Goal: Task Accomplishment & Management: Manage account settings

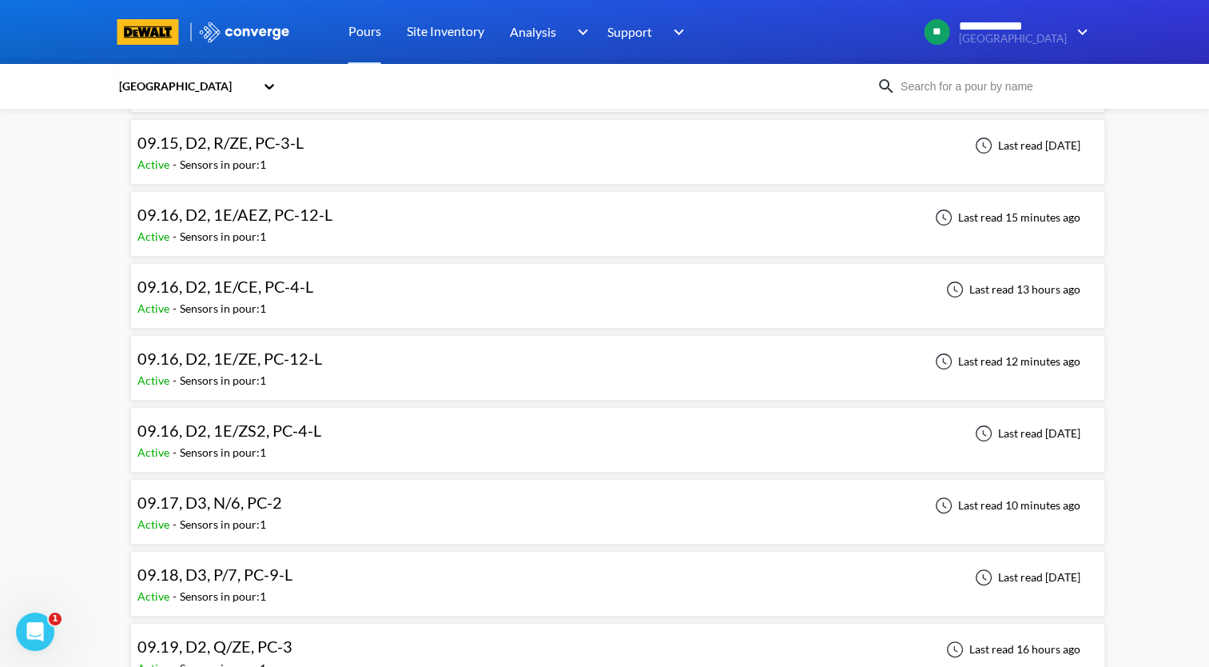
scroll to position [320, 0]
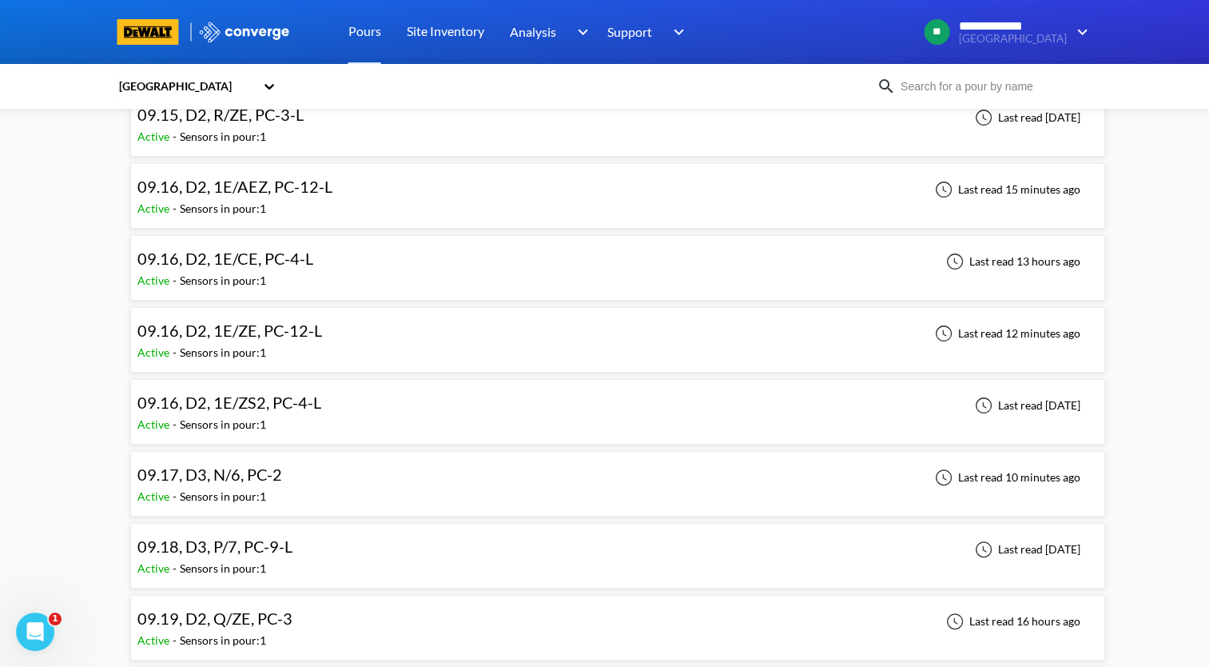
click at [478, 468] on div "09.17, D3, N/6, PC-2 Active - Sensors in pour: 1 Last read 10 minutes ago" at bounding box center [617, 483] width 961 height 51
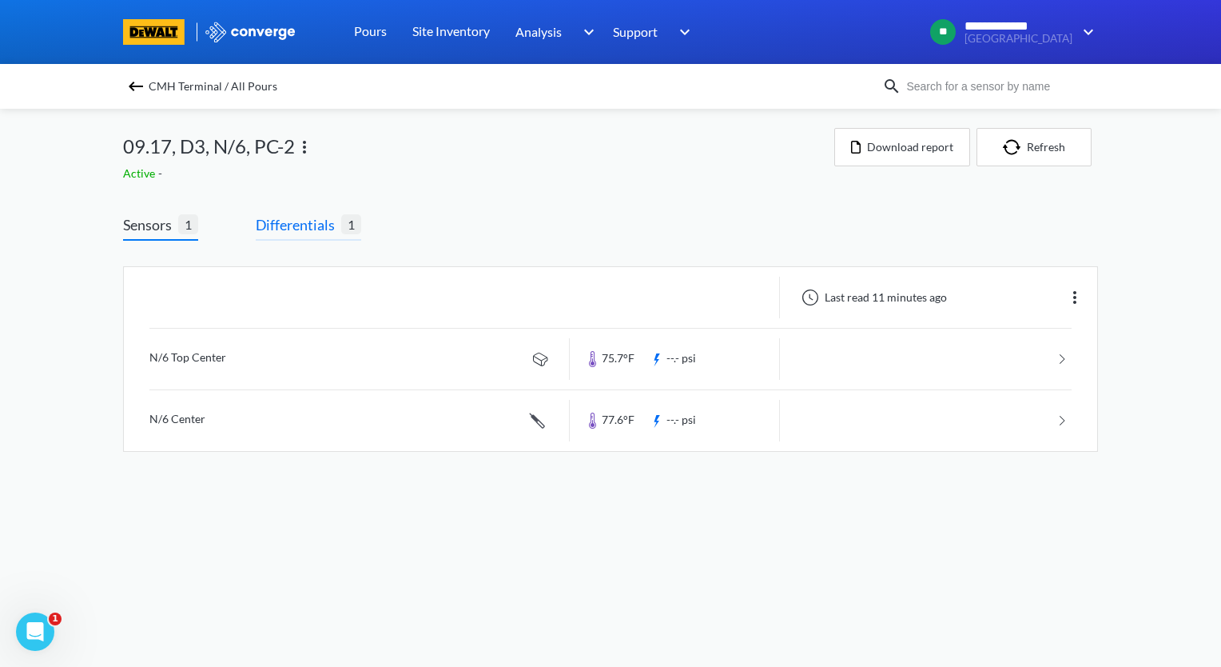
click at [320, 230] on span "Differentials" at bounding box center [299, 224] width 86 height 22
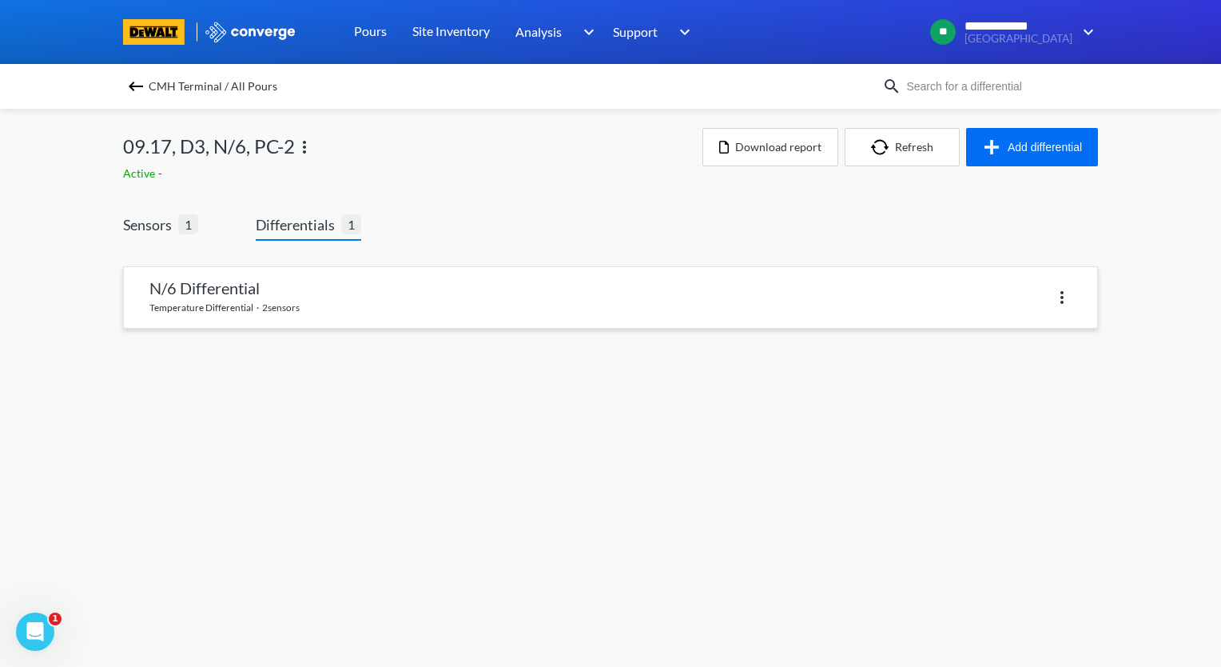
click at [338, 293] on link at bounding box center [611, 297] width 974 height 61
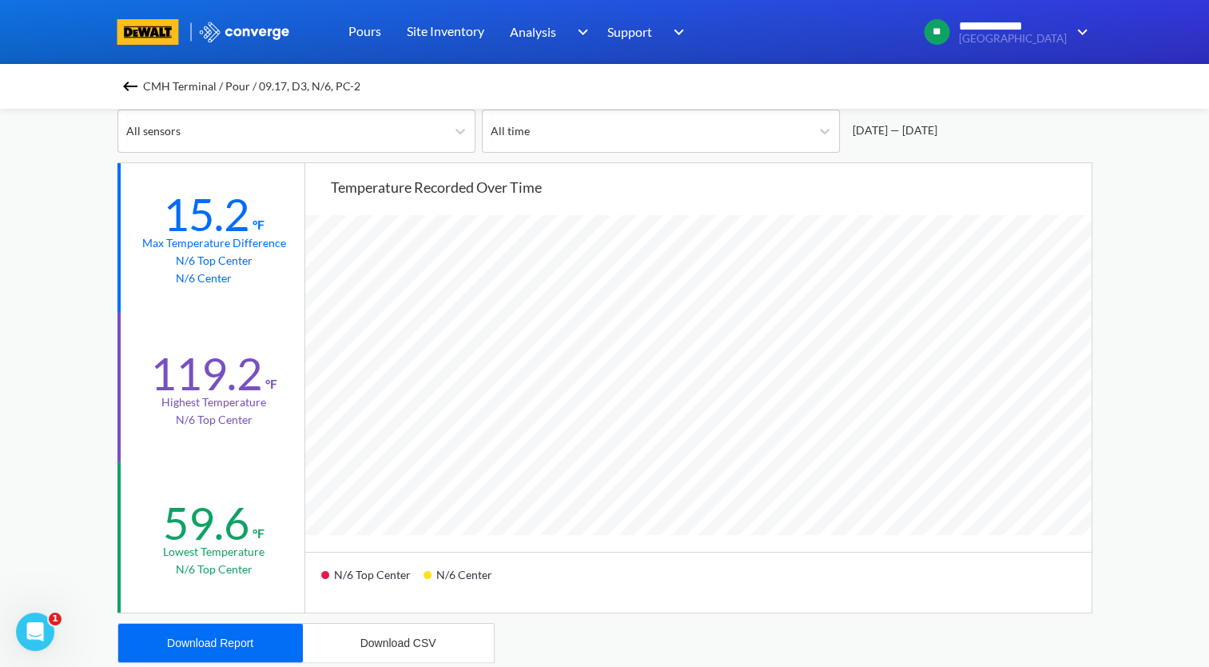
scroll to position [160, 0]
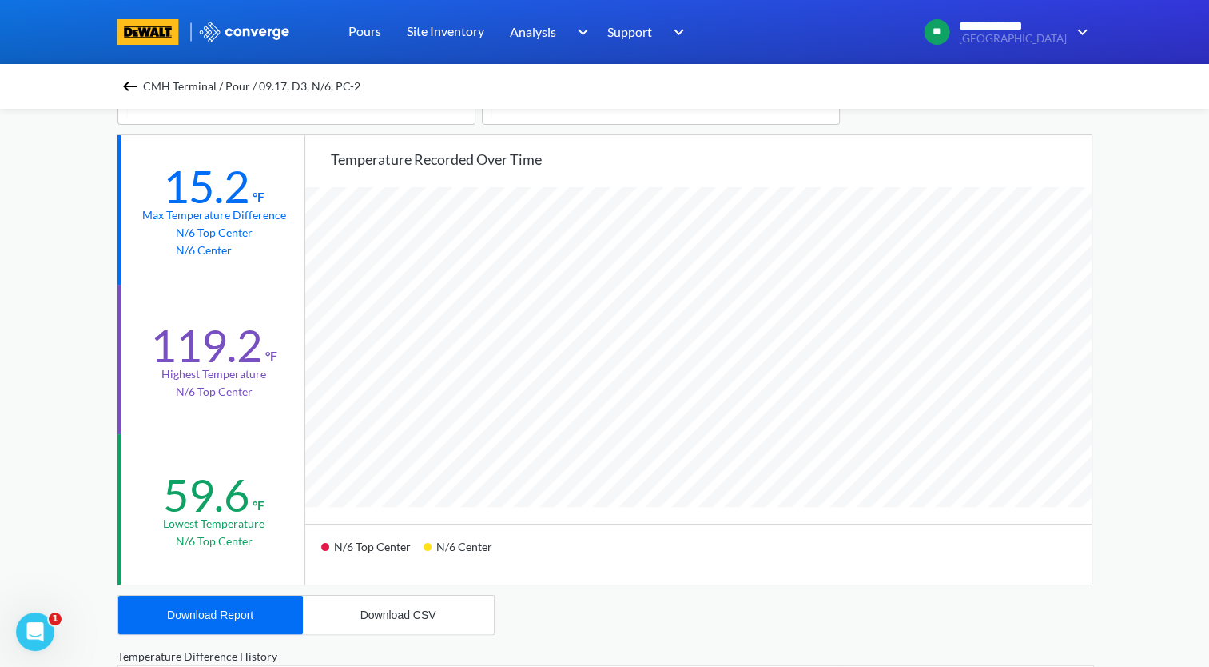
click at [130, 87] on img at bounding box center [130, 86] width 19 height 19
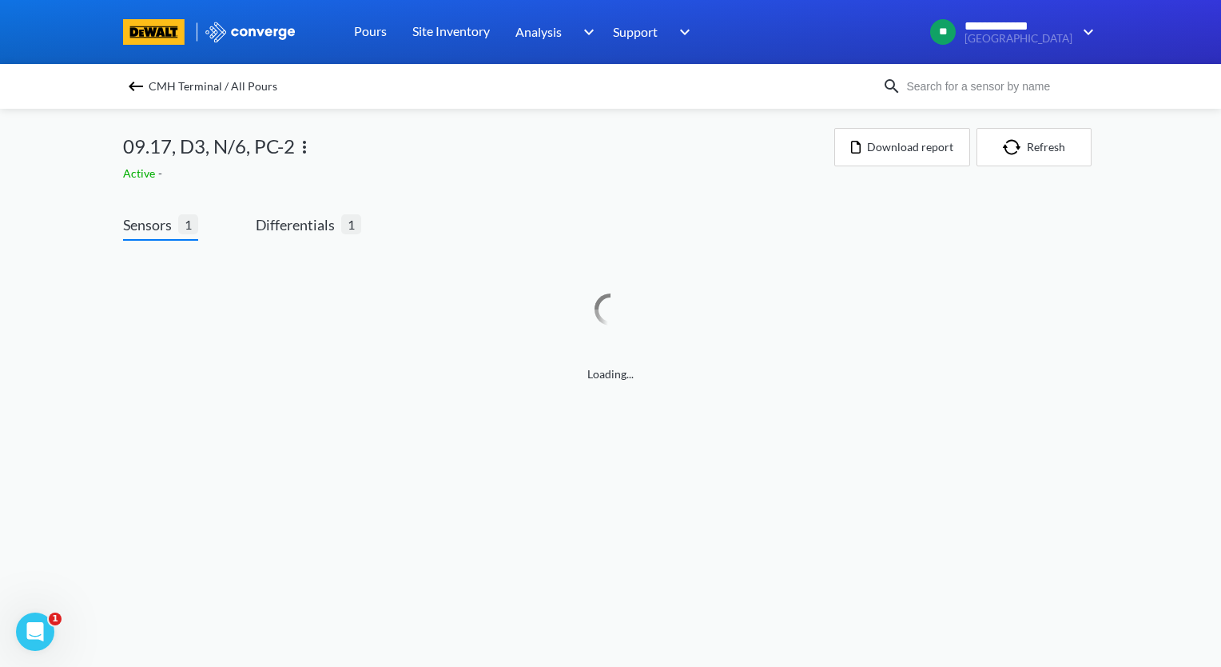
click at [305, 142] on img at bounding box center [304, 146] width 19 height 19
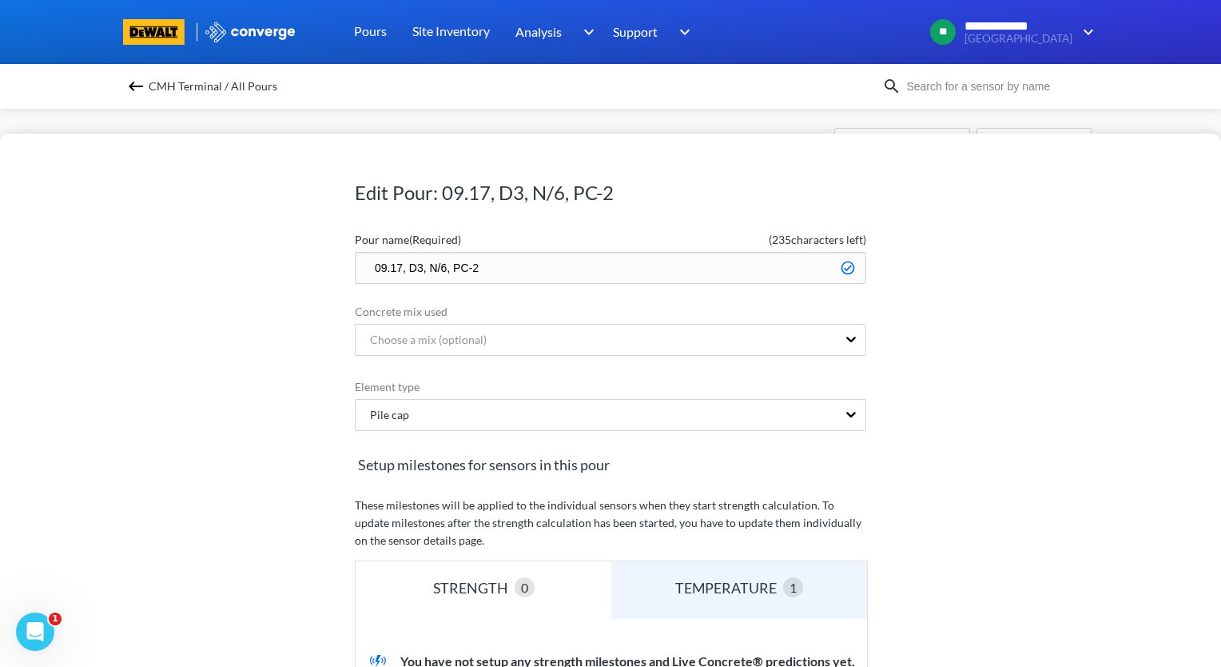
click at [359, 264] on input "09.17, D3, N/6, PC-2" at bounding box center [611, 268] width 512 height 32
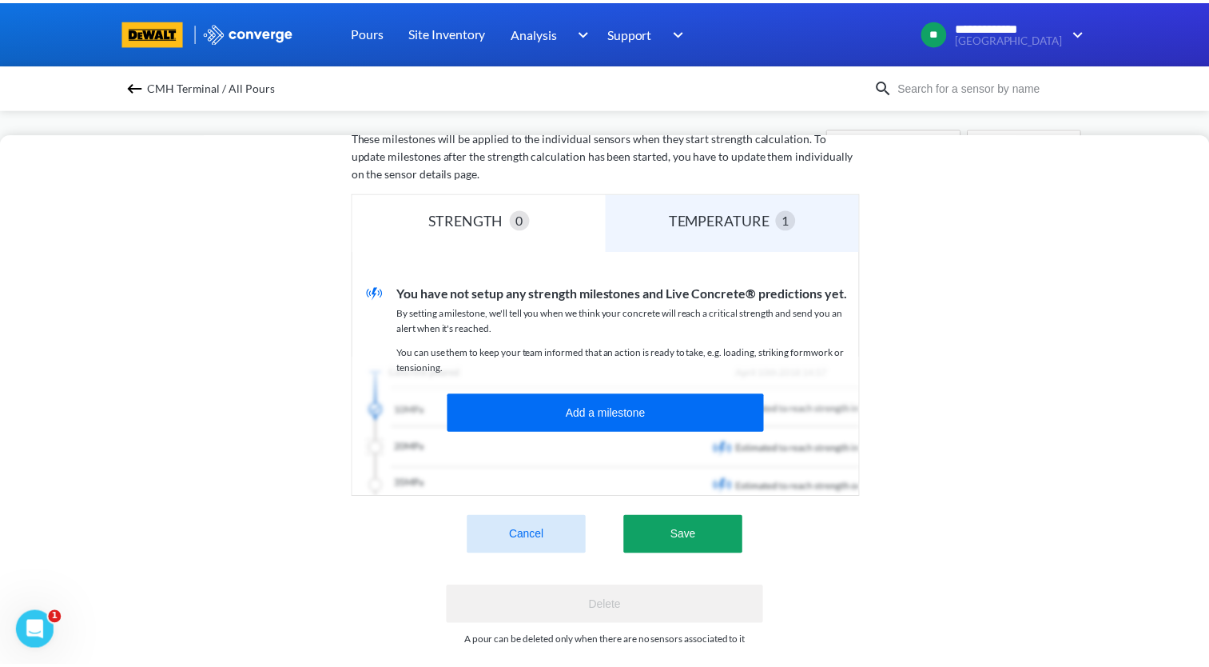
scroll to position [396, 0]
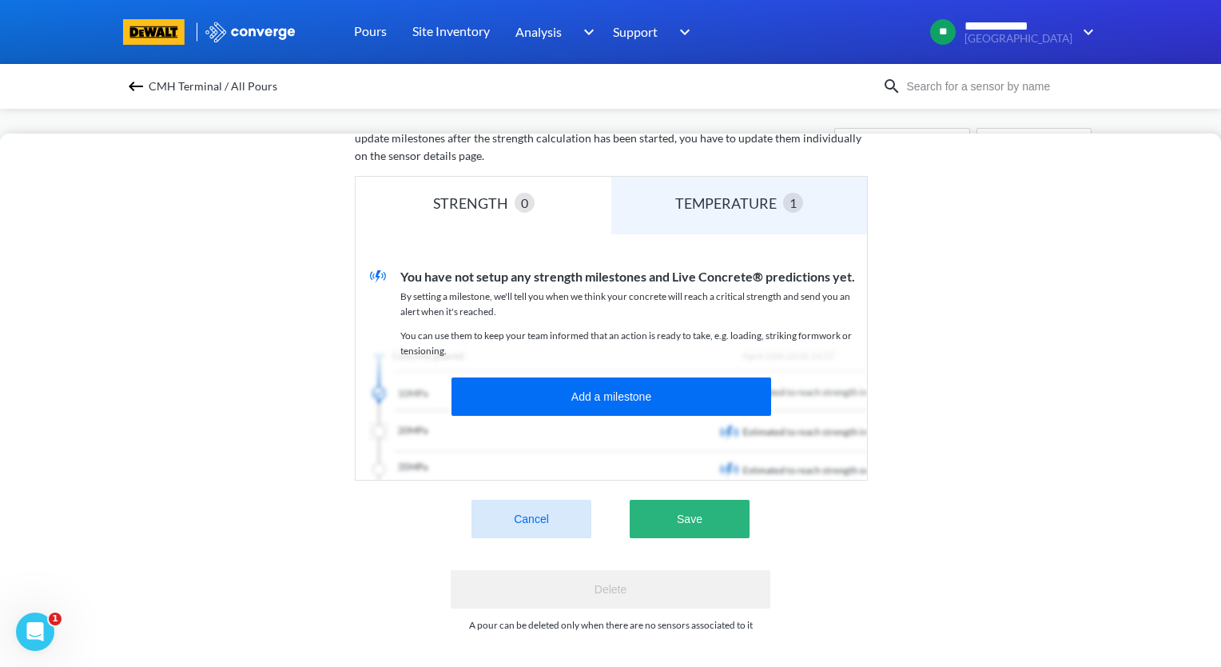
type input "Data Is No Good...09.17, D3, N/6, PC-2"
click at [707, 500] on button "Save" at bounding box center [690, 519] width 120 height 38
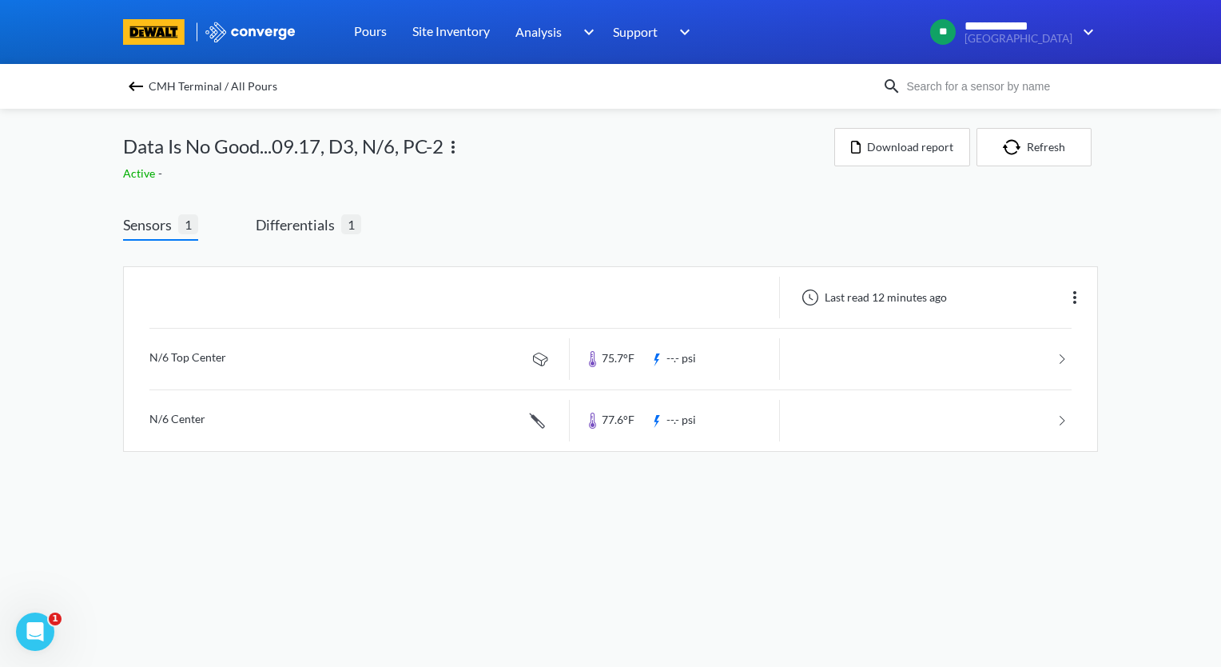
click at [141, 90] on img at bounding box center [135, 86] width 19 height 19
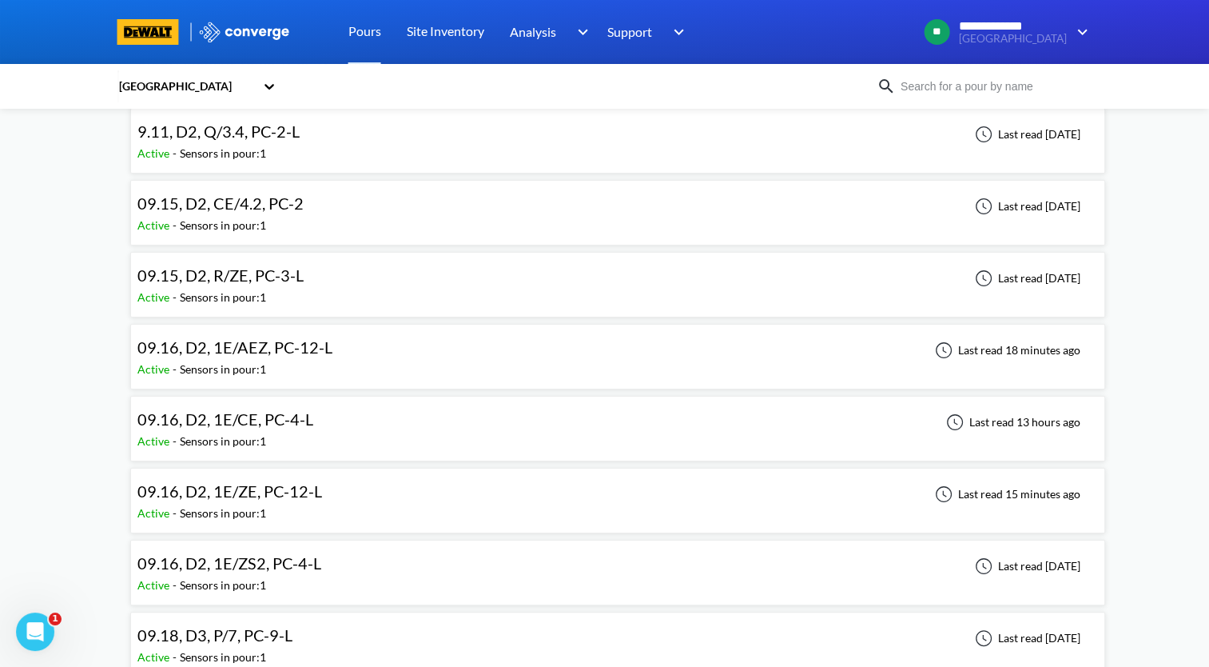
scroll to position [160, 0]
click at [424, 353] on div "09.16, D2, 1E/AEZ, PC-12-L Active - Sensors in pour: 1 Last read 18 minutes ago" at bounding box center [617, 355] width 961 height 51
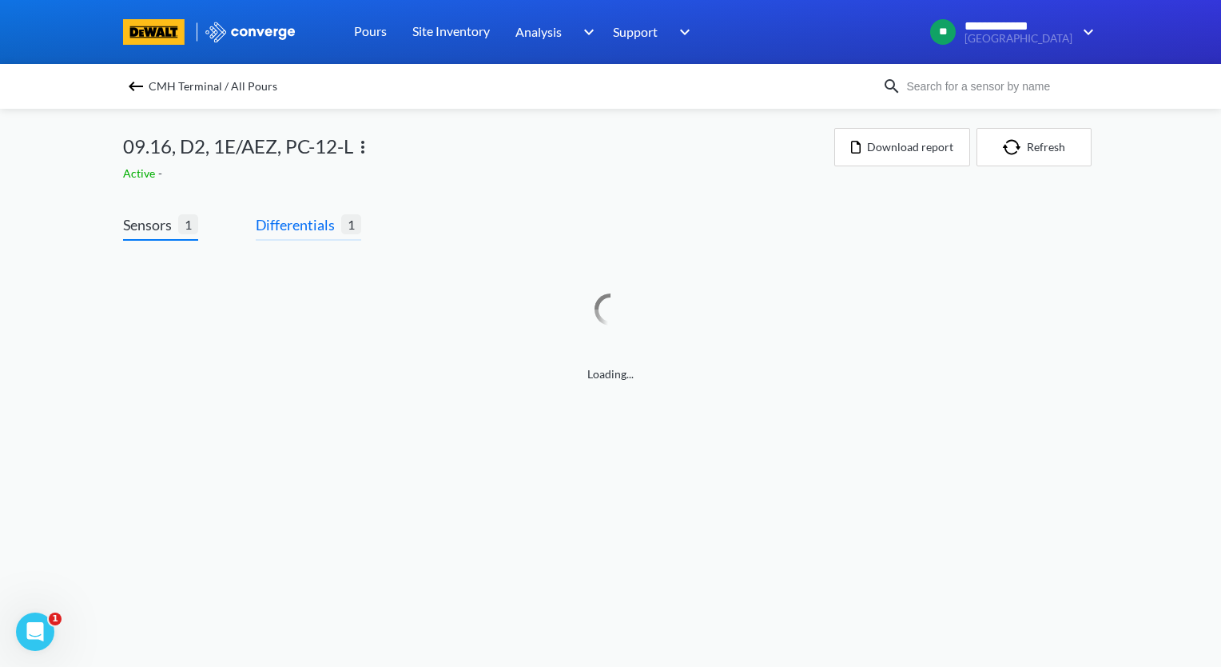
click at [297, 220] on span "Differentials" at bounding box center [299, 224] width 86 height 22
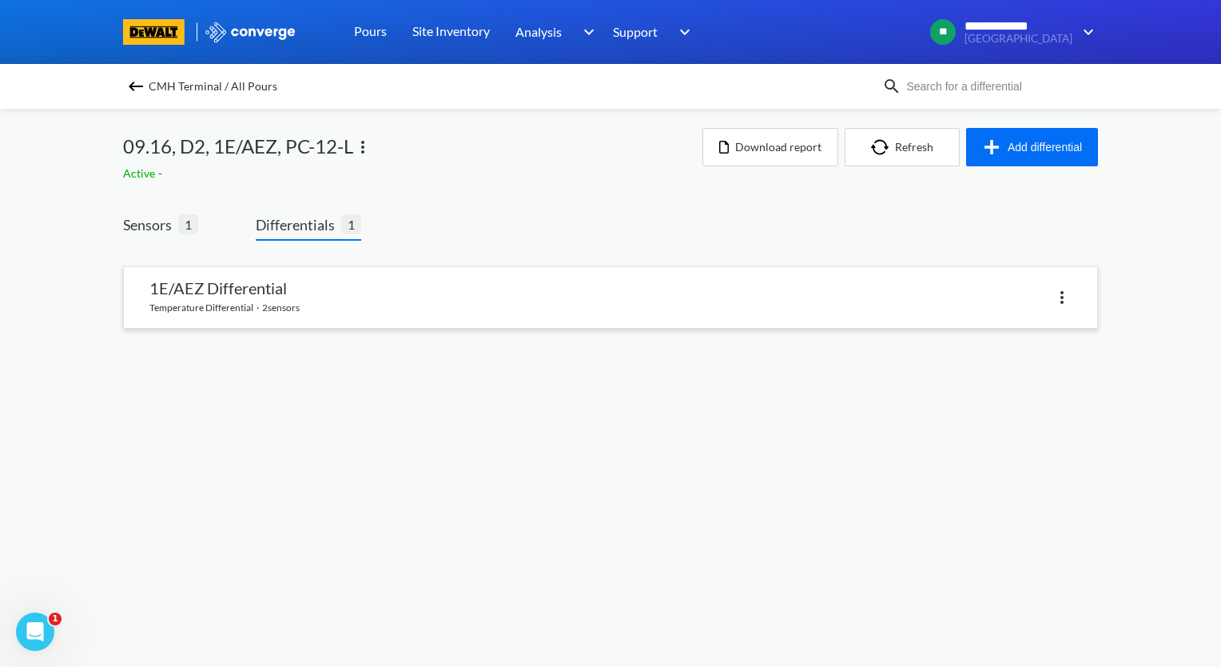
drag, startPoint x: 396, startPoint y: 340, endPoint x: 384, endPoint y: 316, distance: 27.9
click at [396, 338] on div "1E/AEZ Differential temperature differential · 2 sensors" at bounding box center [610, 306] width 975 height 107
click at [383, 313] on link at bounding box center [611, 297] width 974 height 61
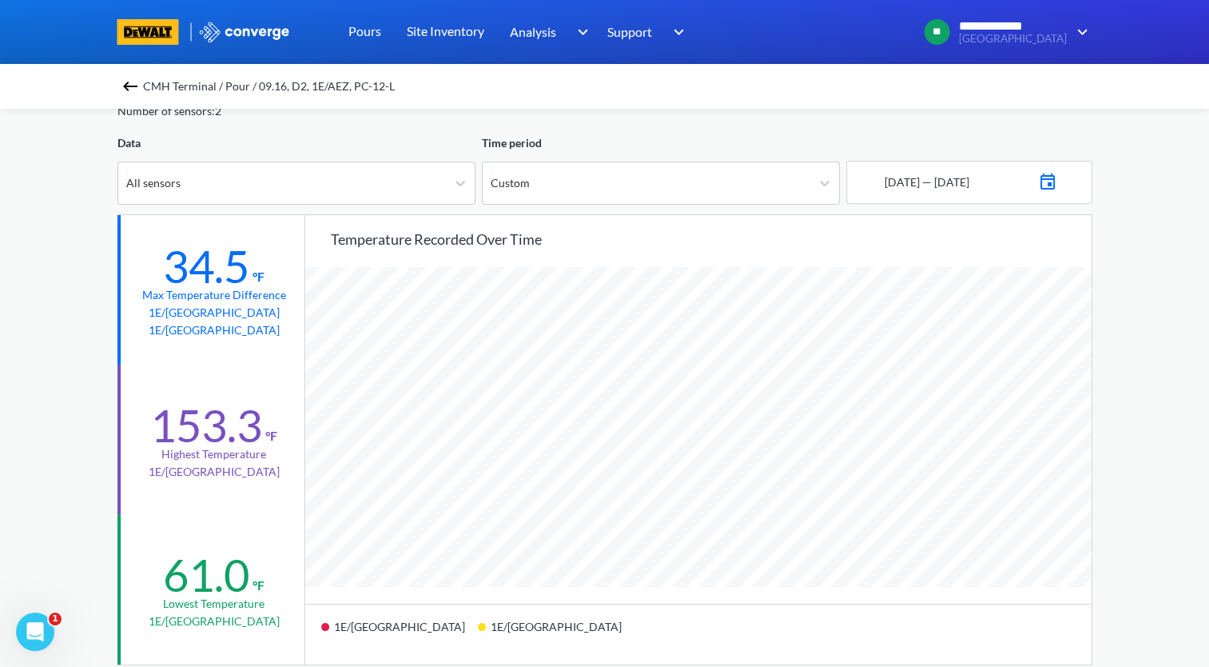
scroll to position [1338, 1208]
click at [1057, 177] on img at bounding box center [1047, 180] width 19 height 22
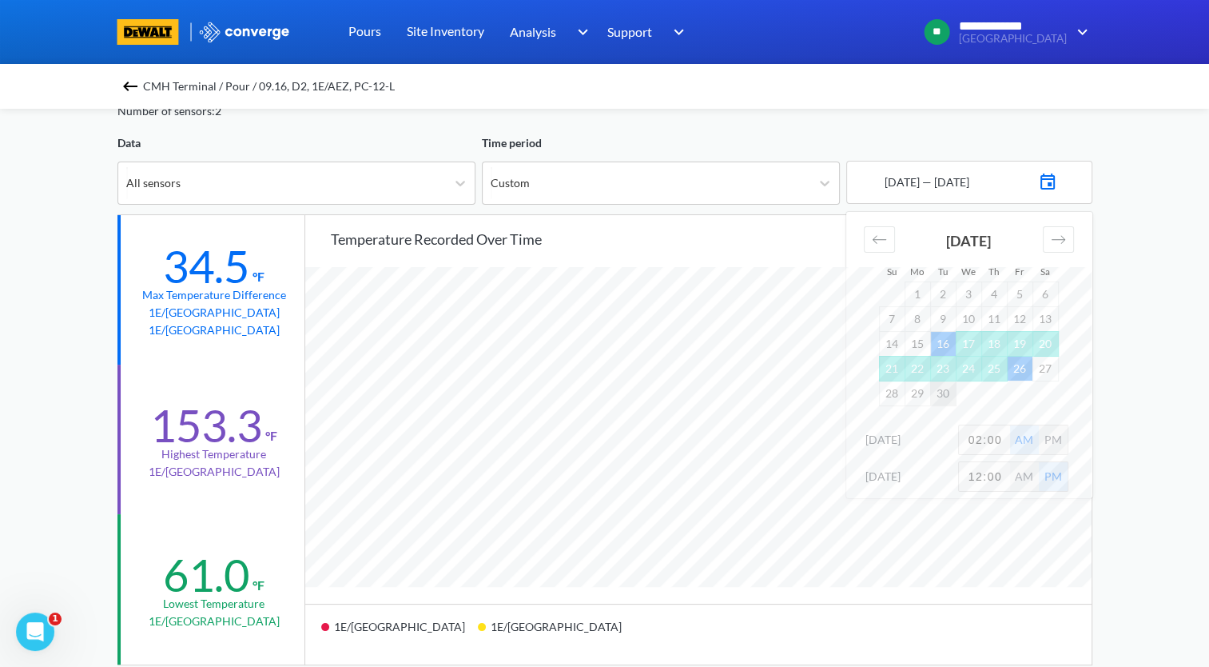
click at [942, 395] on td "30" at bounding box center [943, 392] width 26 height 25
click at [943, 342] on td "16" at bounding box center [943, 343] width 26 height 25
click at [942, 386] on td "30" at bounding box center [943, 392] width 26 height 25
click at [1125, 411] on div "**********" at bounding box center [604, 590] width 1209 height 1340
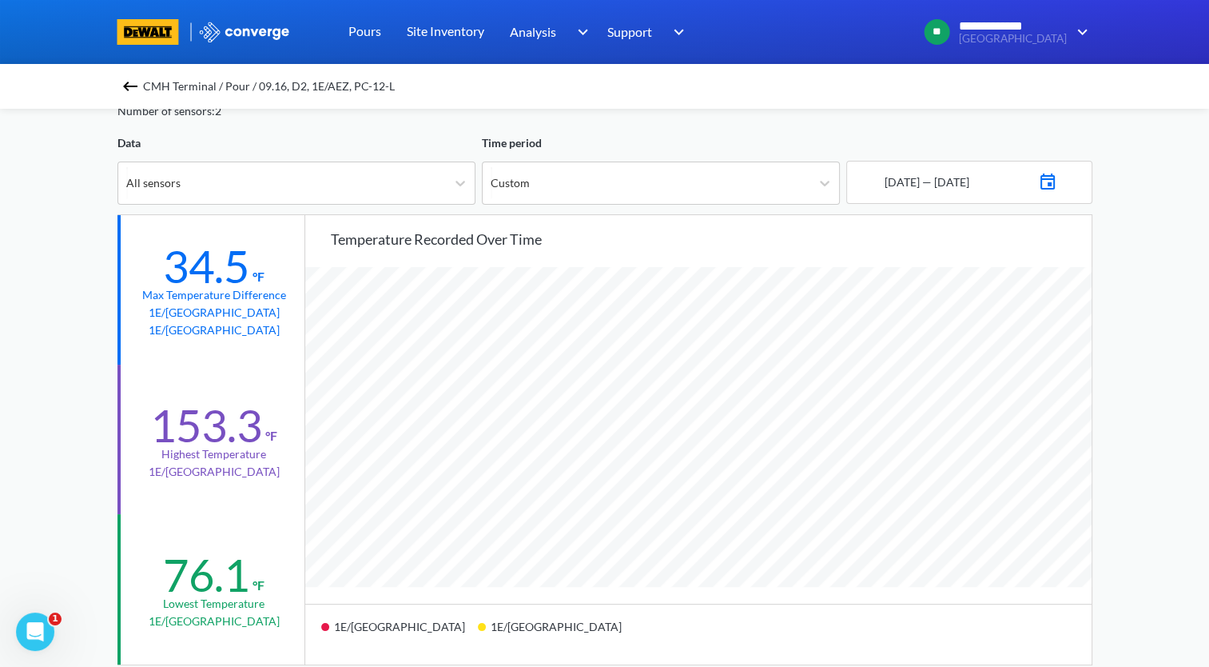
click at [131, 88] on img at bounding box center [130, 86] width 19 height 19
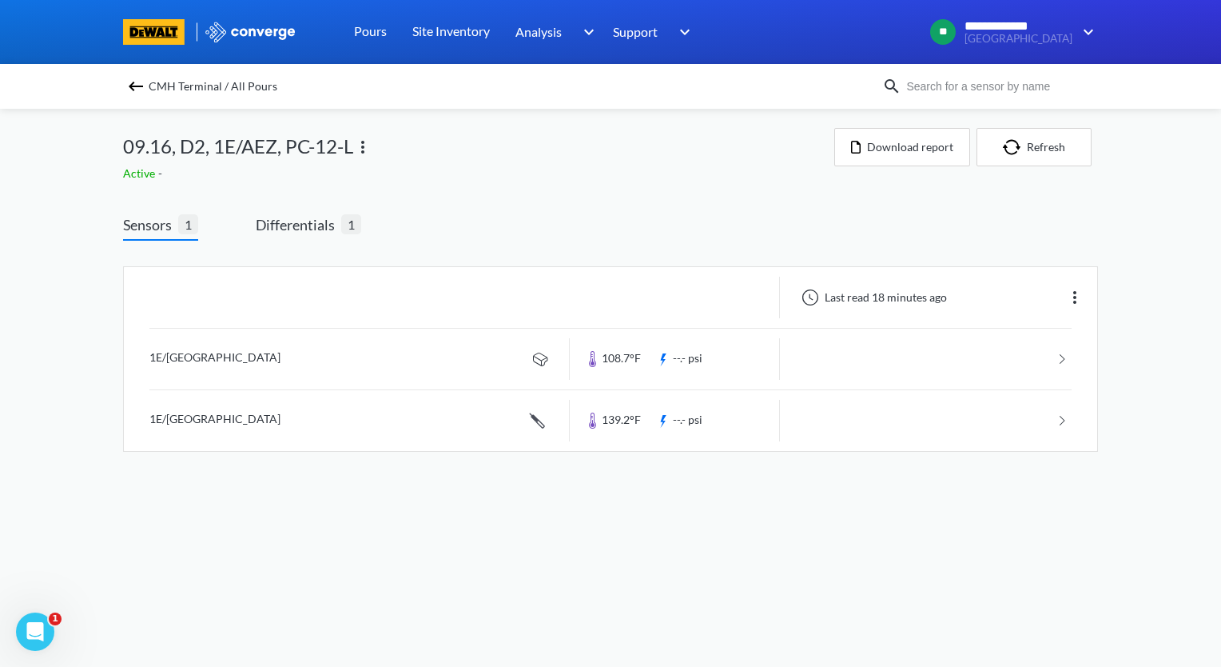
click at [134, 88] on img at bounding box center [135, 86] width 19 height 19
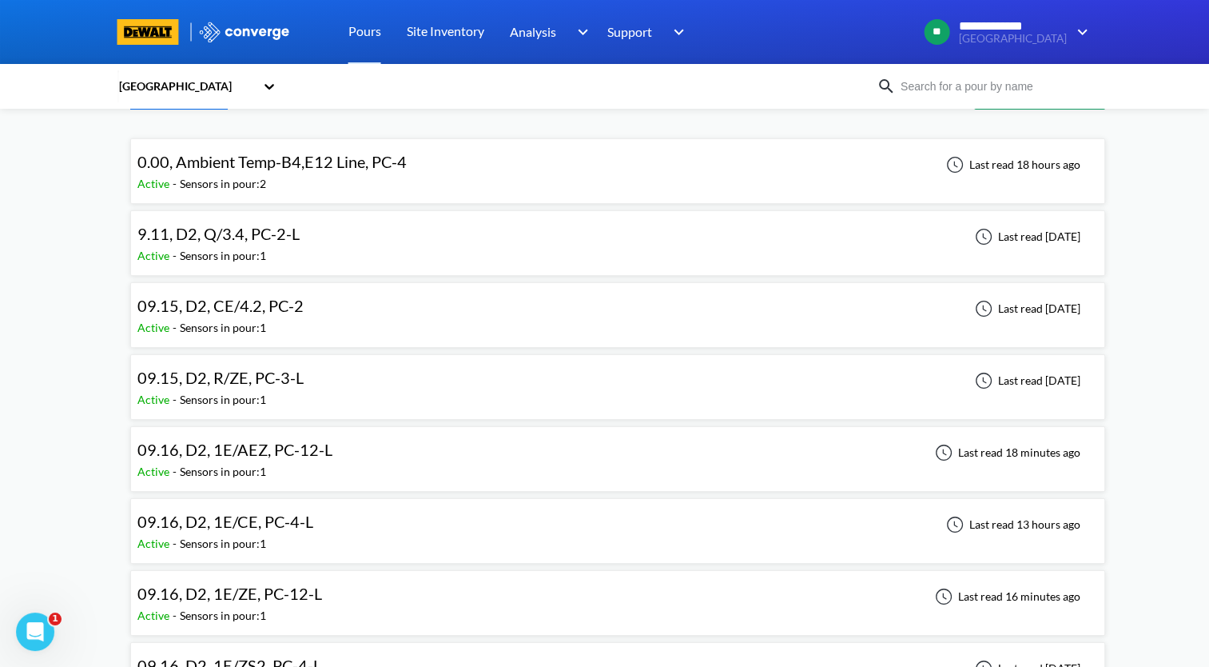
scroll to position [80, 0]
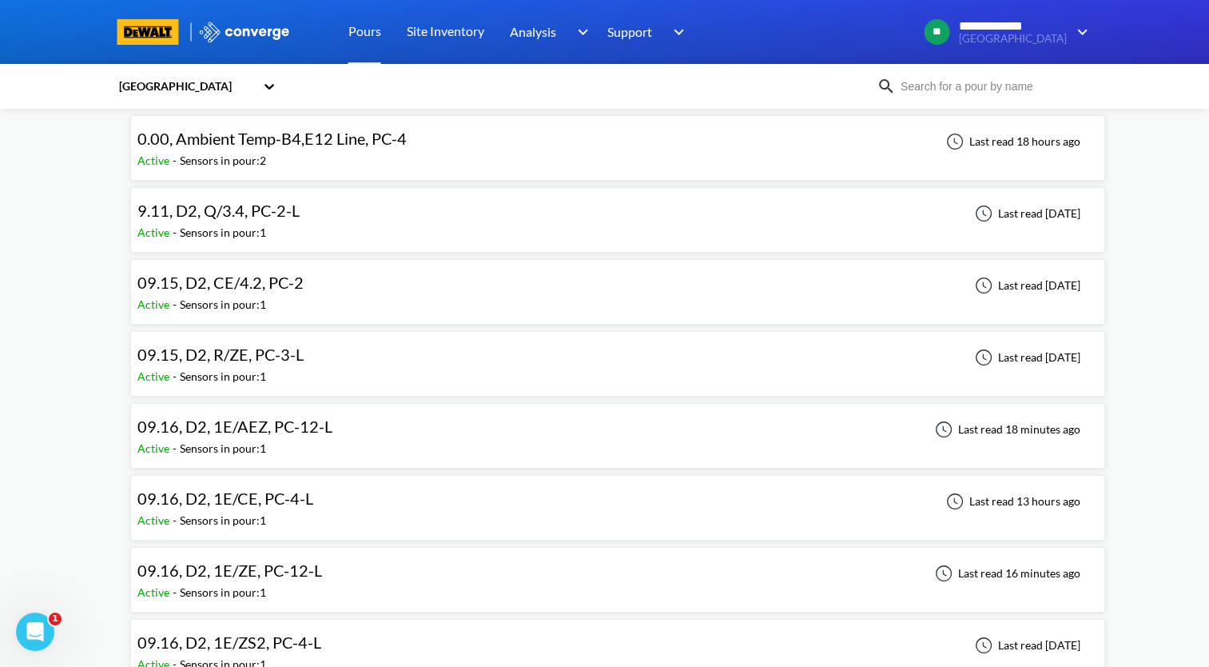
click at [745, 494] on div "09.16, D2, 1E/CE, PC-4-L Active - Sensors in pour: 1 Last read 13 hours ago" at bounding box center [617, 507] width 961 height 51
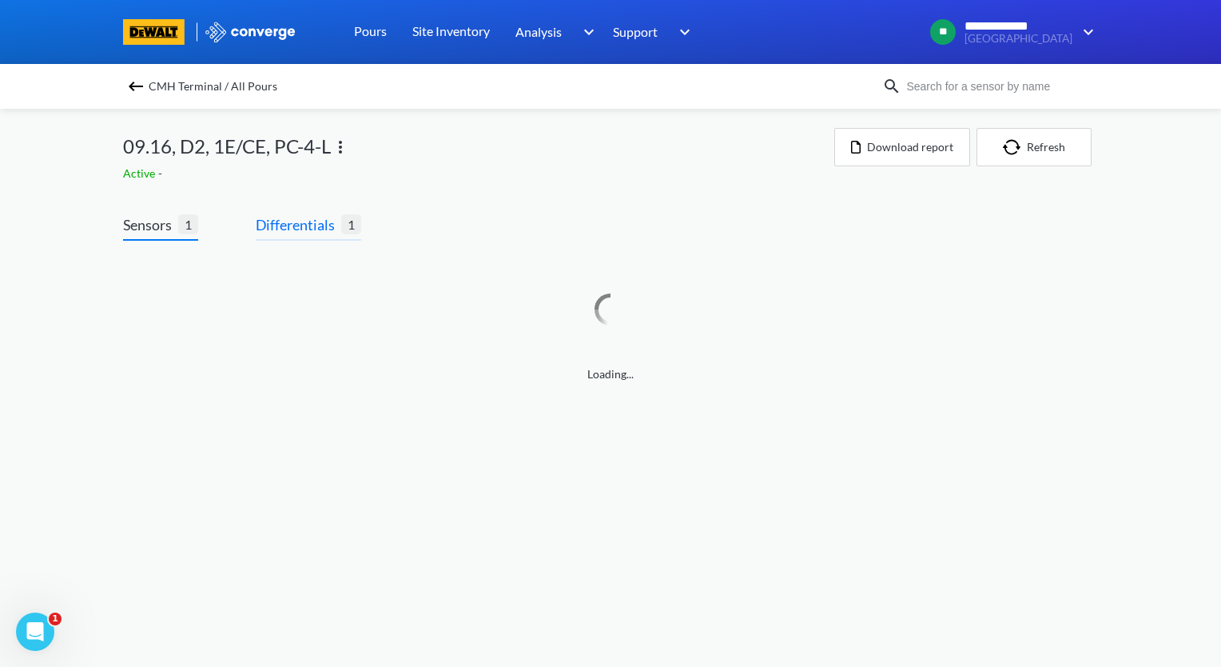
click at [307, 231] on span "Differentials" at bounding box center [299, 224] width 86 height 22
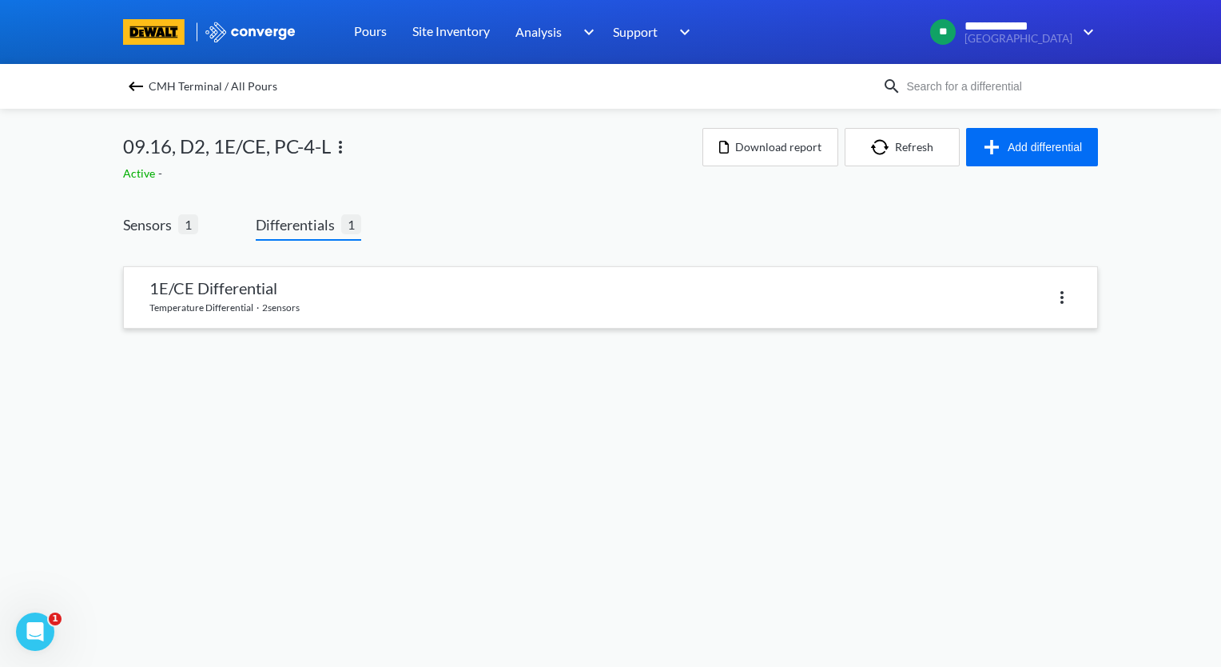
click at [416, 283] on link at bounding box center [611, 297] width 974 height 61
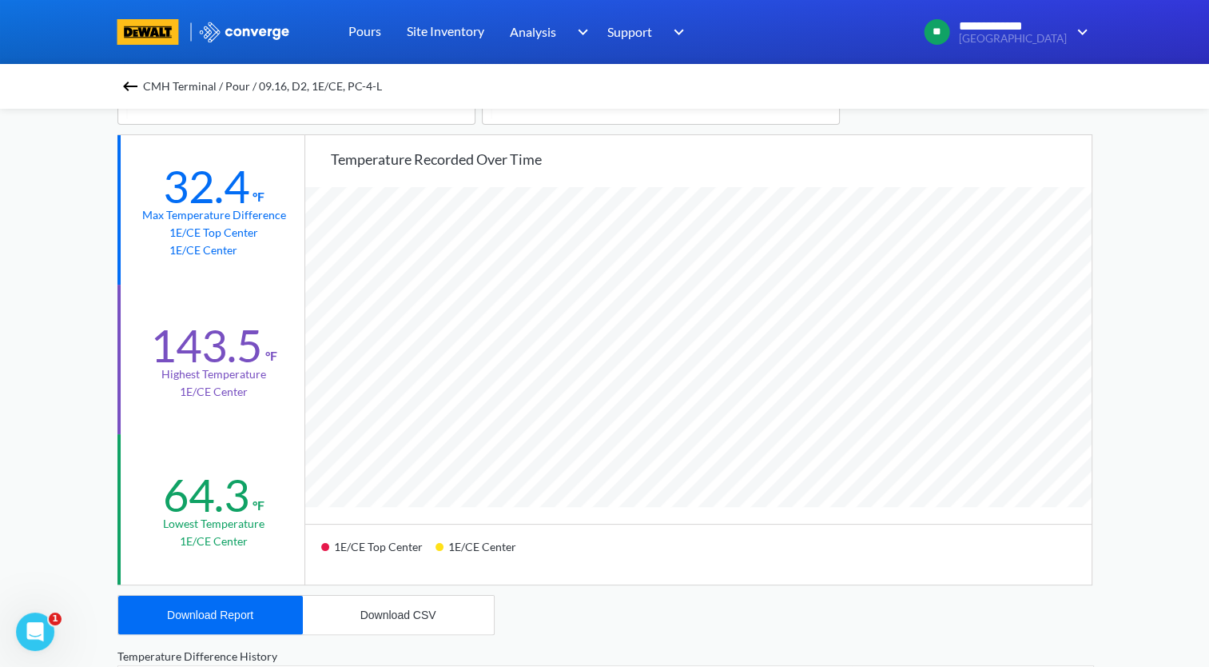
scroll to position [240, 0]
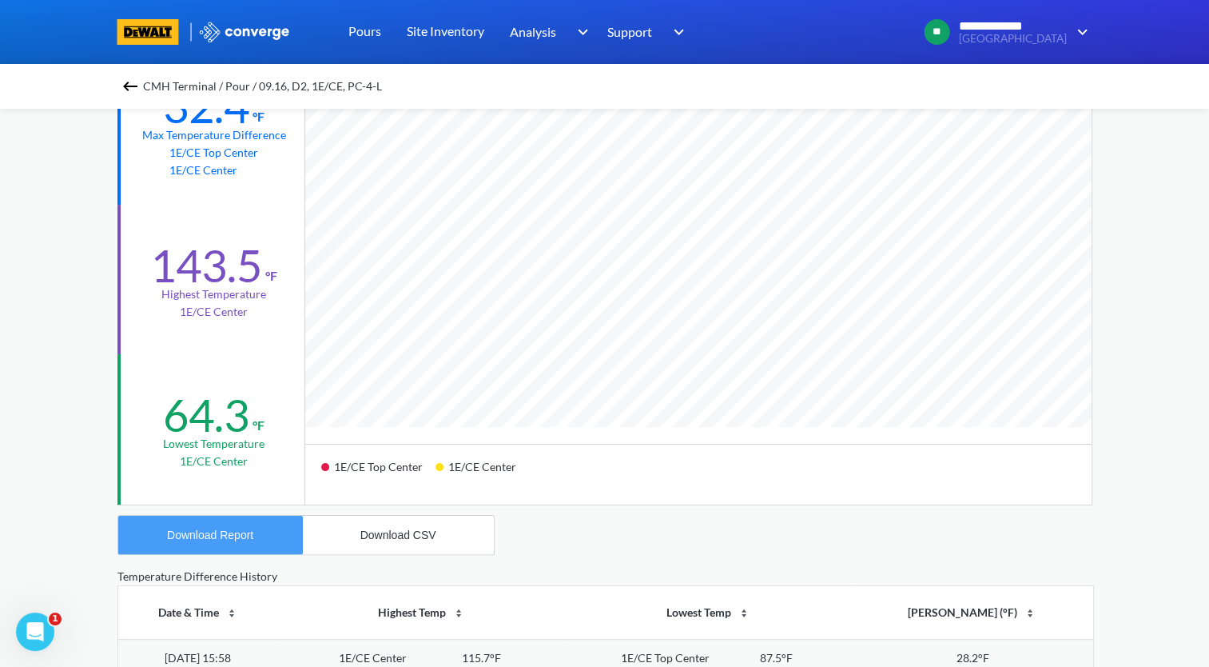
click at [224, 532] on div "Download Report" at bounding box center [210, 534] width 86 height 13
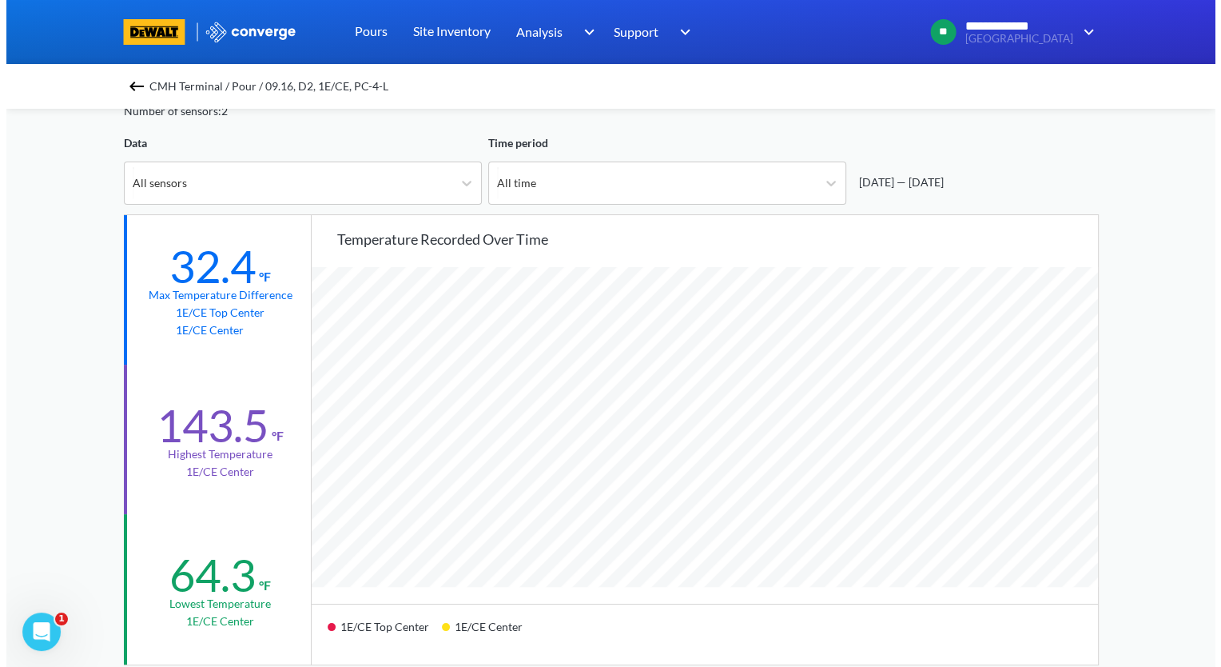
scroll to position [0, 0]
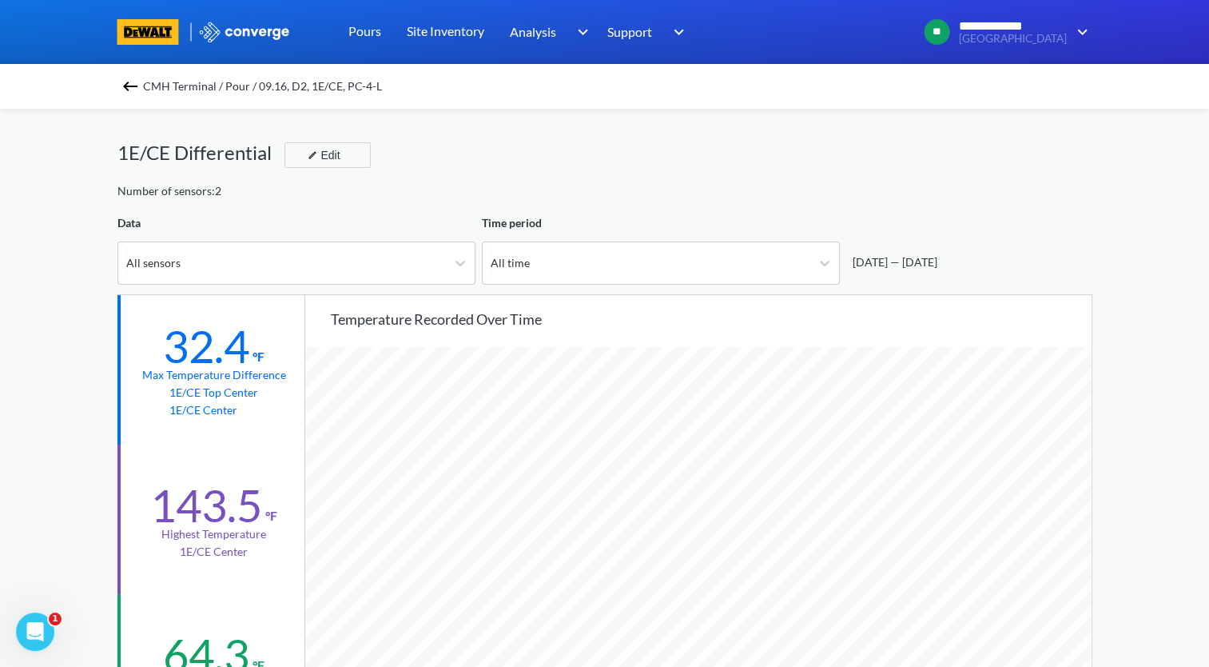
click at [134, 86] on img at bounding box center [130, 86] width 19 height 19
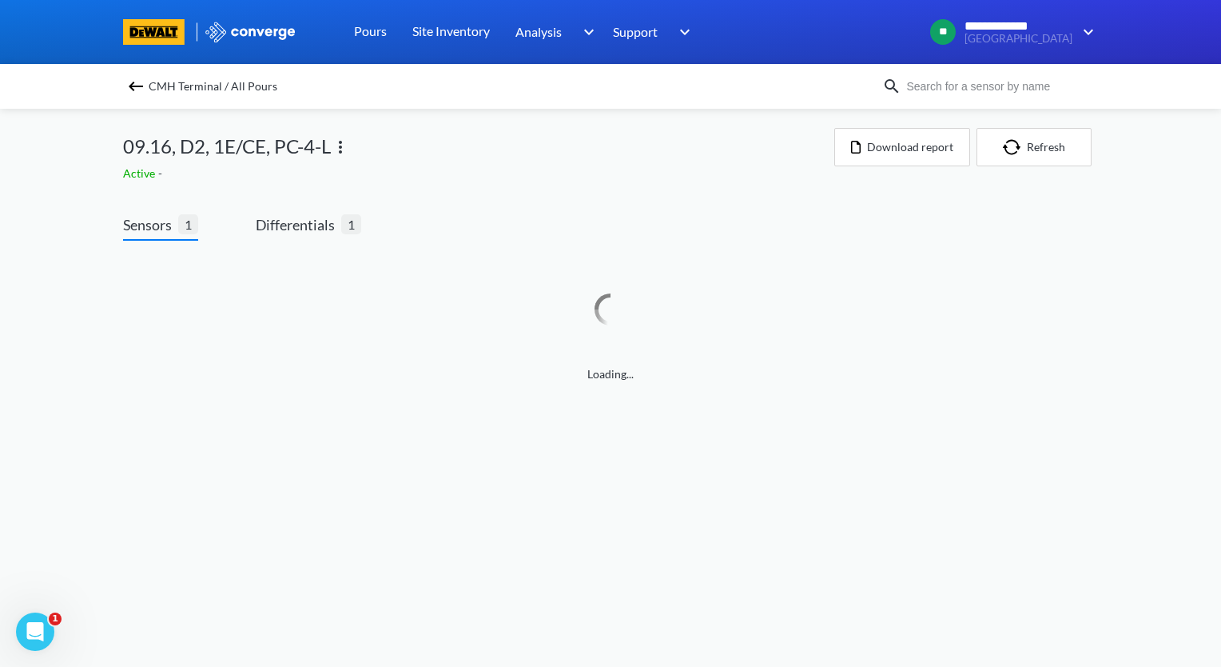
click at [345, 148] on img at bounding box center [340, 146] width 19 height 19
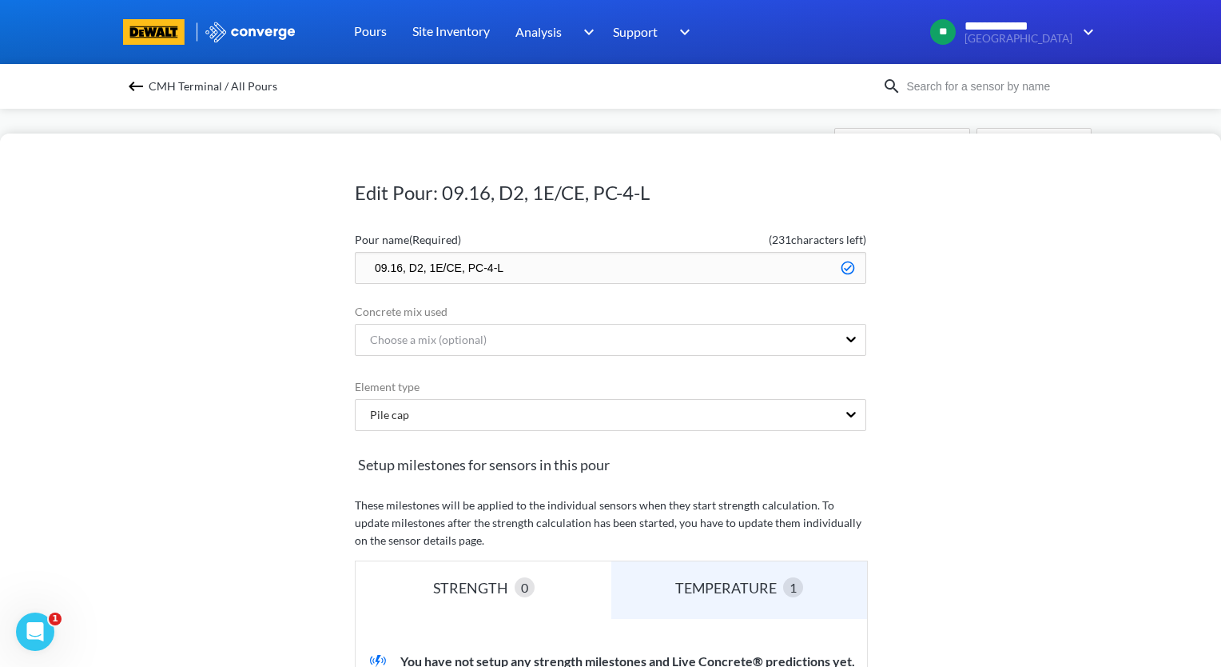
click at [361, 260] on input "09.16, D2, 1E/CE, PC-4-L" at bounding box center [611, 268] width 512 height 32
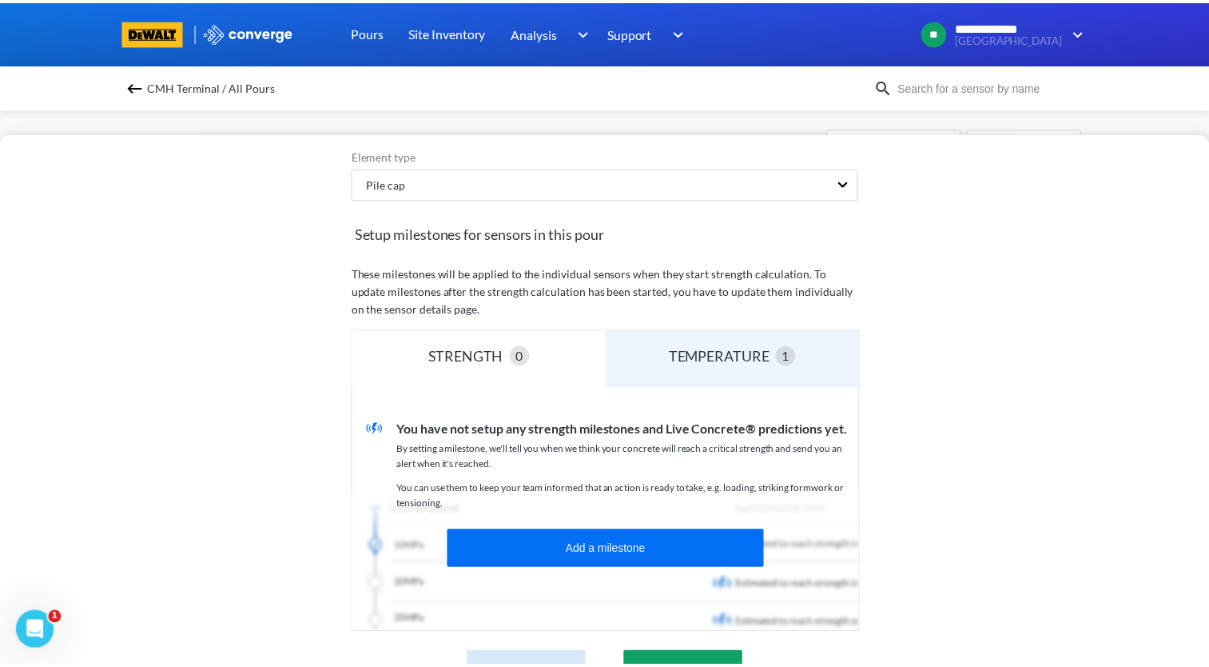
scroll to position [396, 0]
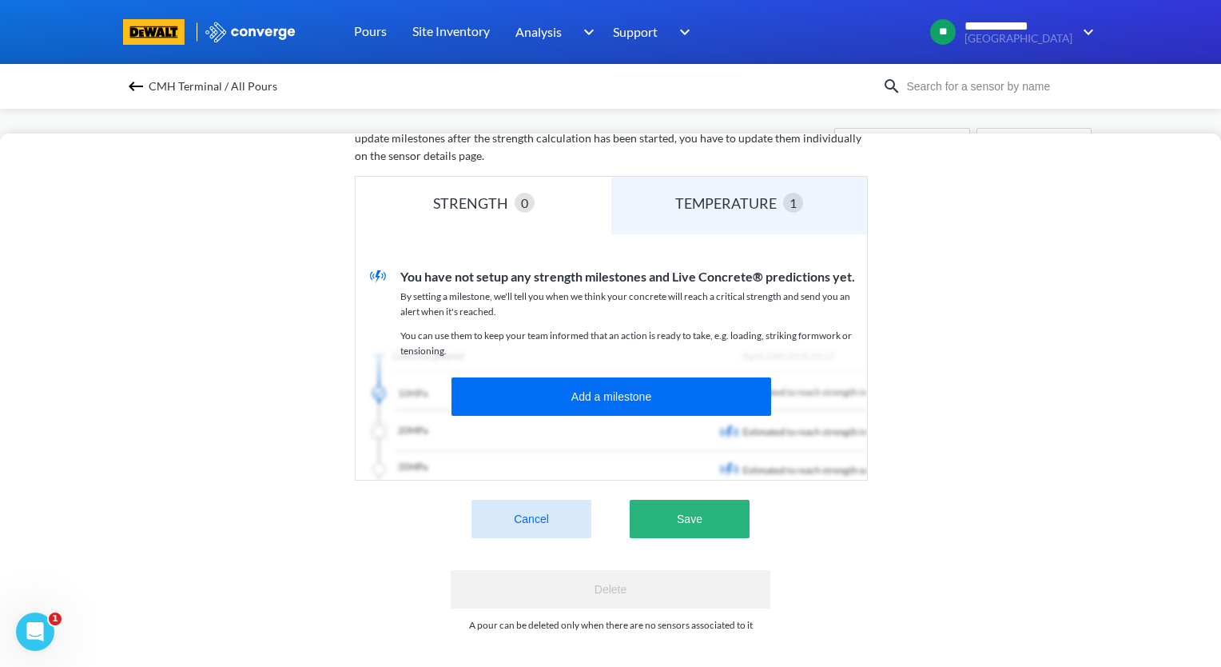
type input "zzz.09.16, D2, 1E/CE, PC-4-L"
click at [716, 508] on button "Save" at bounding box center [690, 519] width 120 height 38
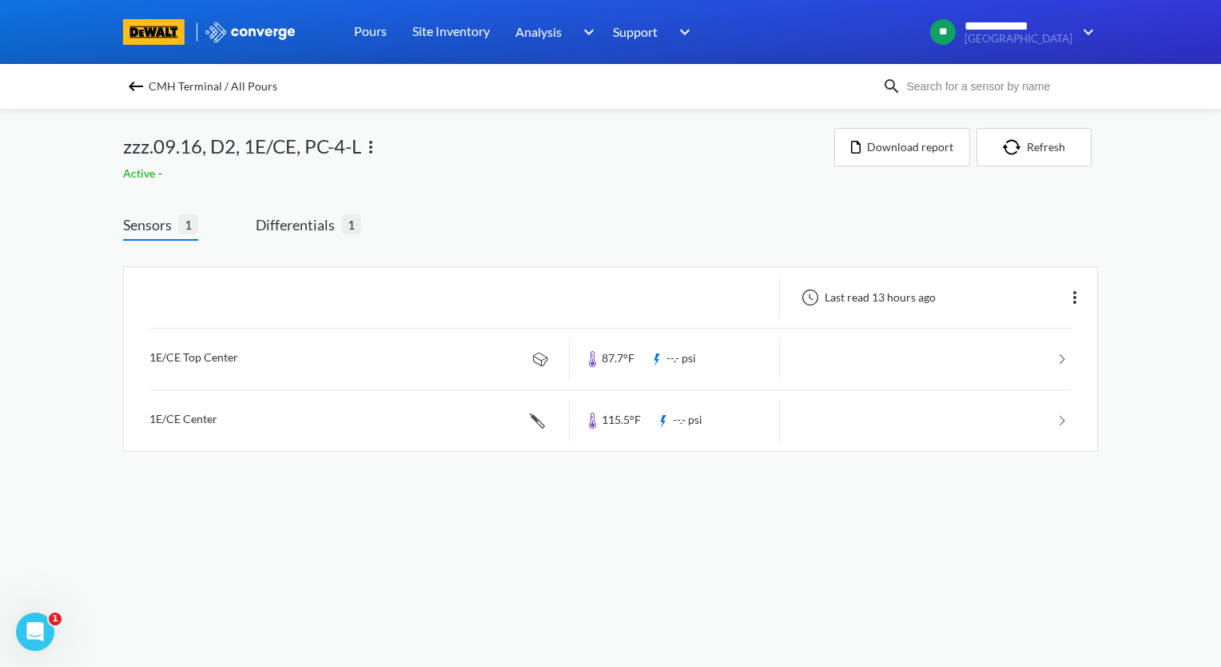
click at [131, 88] on img at bounding box center [135, 86] width 19 height 19
